Goal: Obtain resource: Download file/media

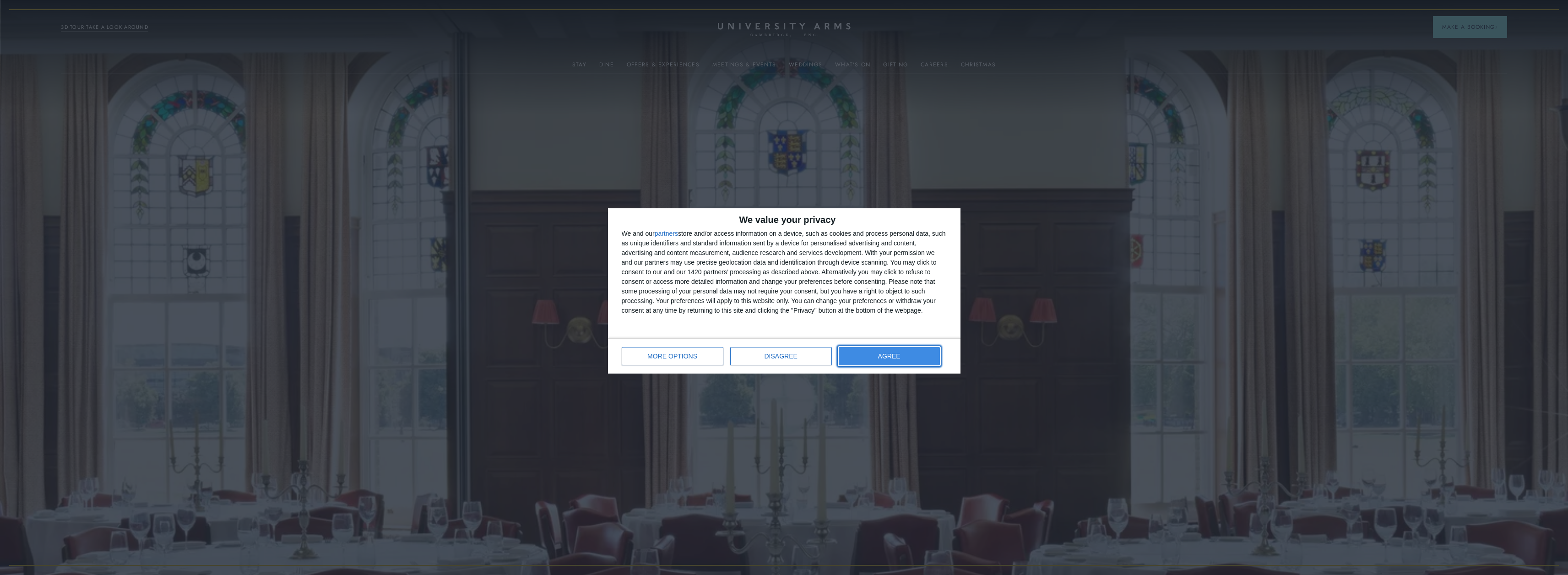
click at [569, 276] on button "AGREE" at bounding box center [889, 356] width 101 height 18
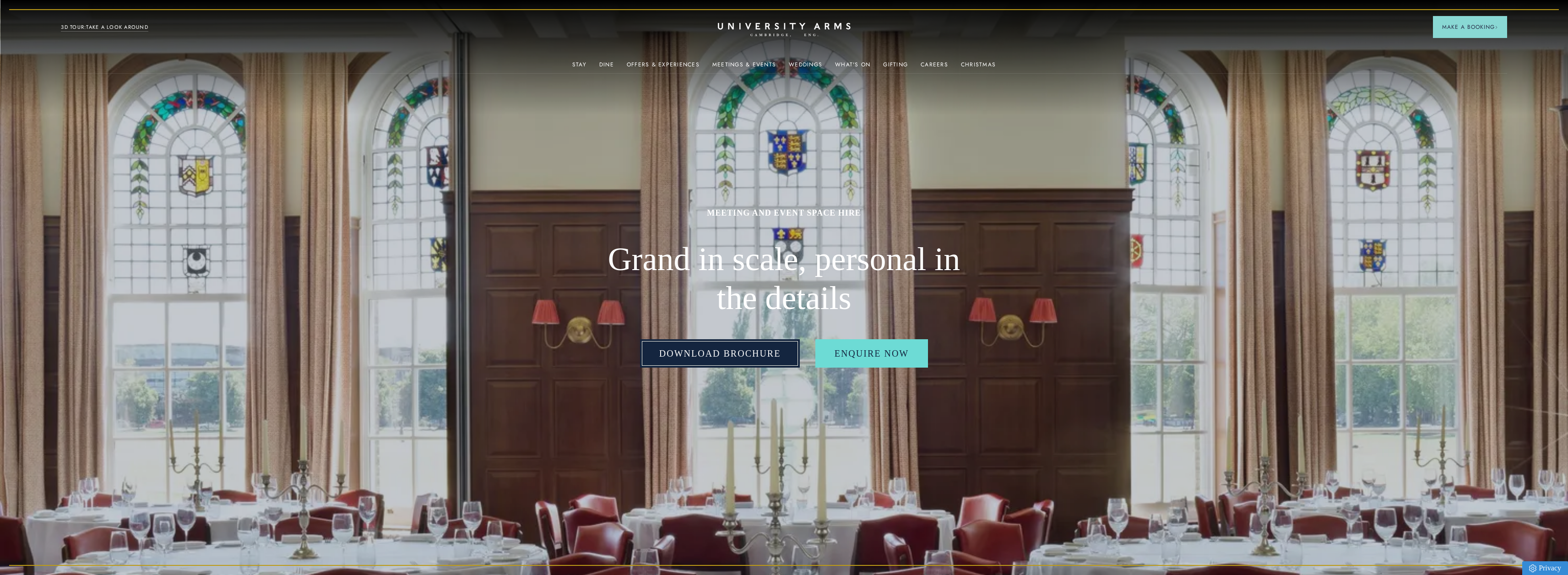
click at [569, 276] on link "Download Brochure" at bounding box center [719, 353] width 160 height 29
click at [569, 61] on link "Christmas" at bounding box center [978, 68] width 35 height 12
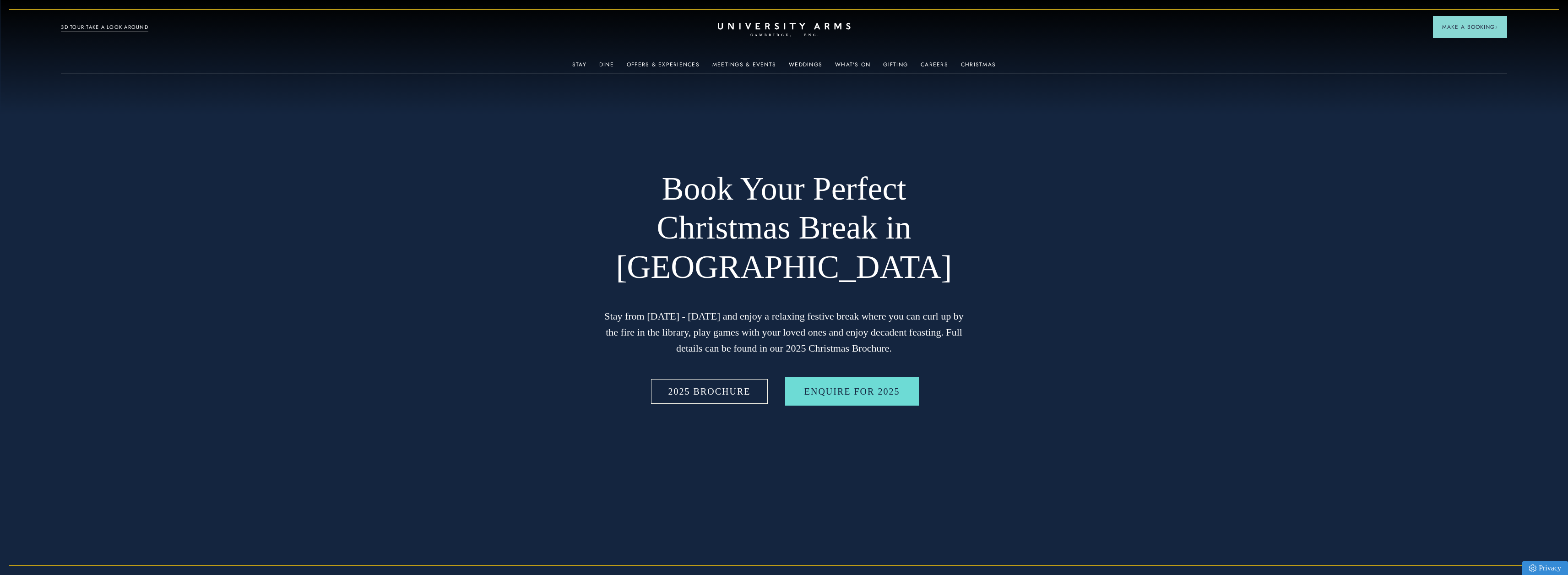
click at [569, 276] on link "2025 BROCHURE" at bounding box center [710, 391] width 121 height 29
click at [569, 61] on link "Meetings & Events" at bounding box center [744, 68] width 64 height 12
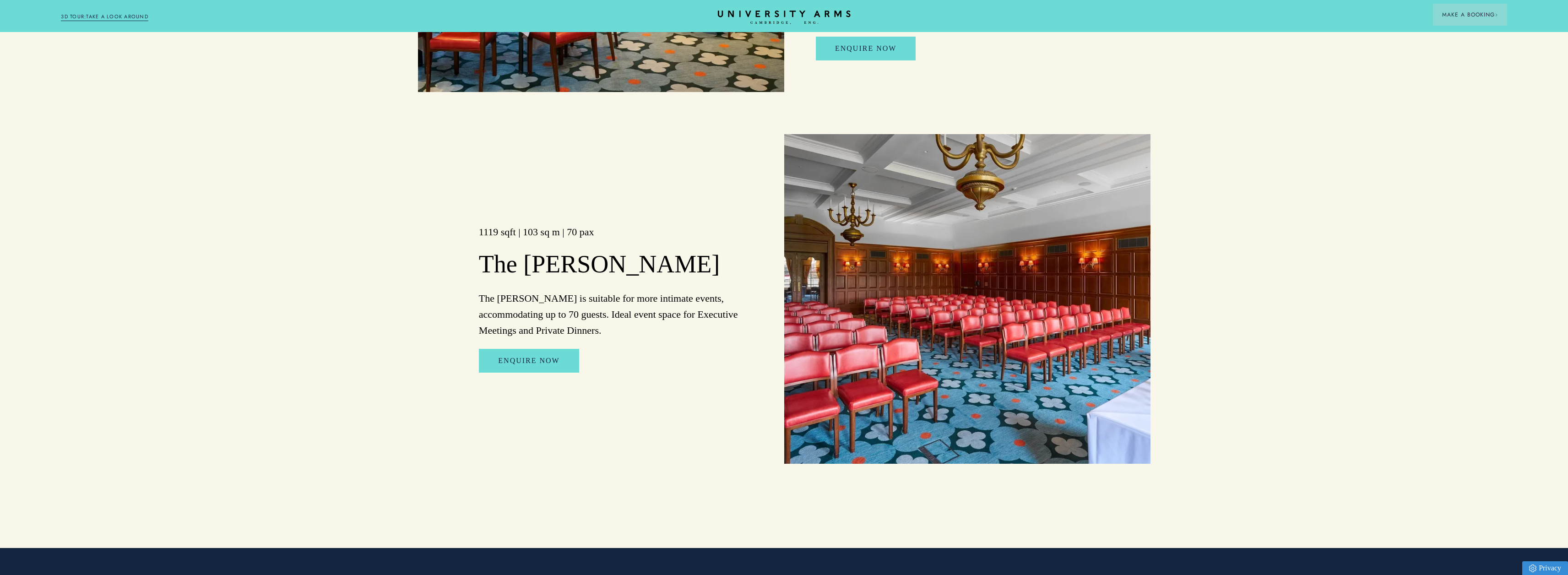
scroll to position [1648, 0]
